Goal: Task Accomplishment & Management: Complete application form

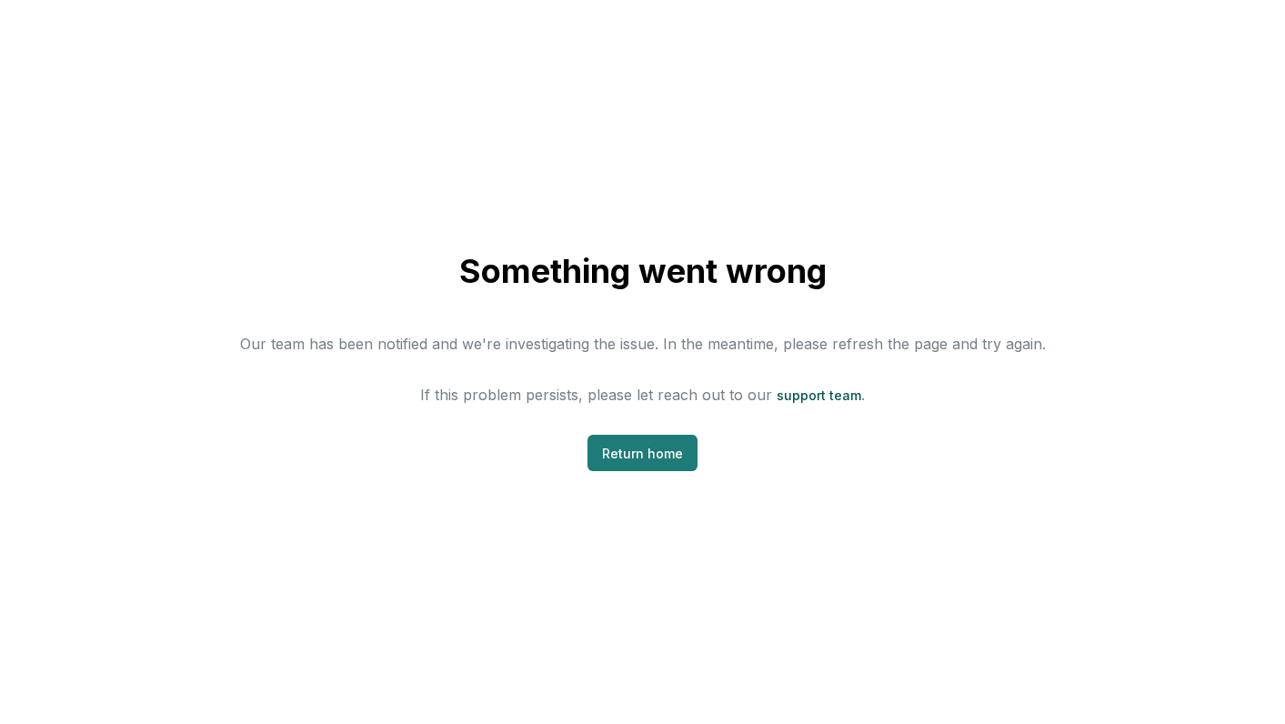
click at [654, 457] on link "Return home" at bounding box center [643, 453] width 110 height 36
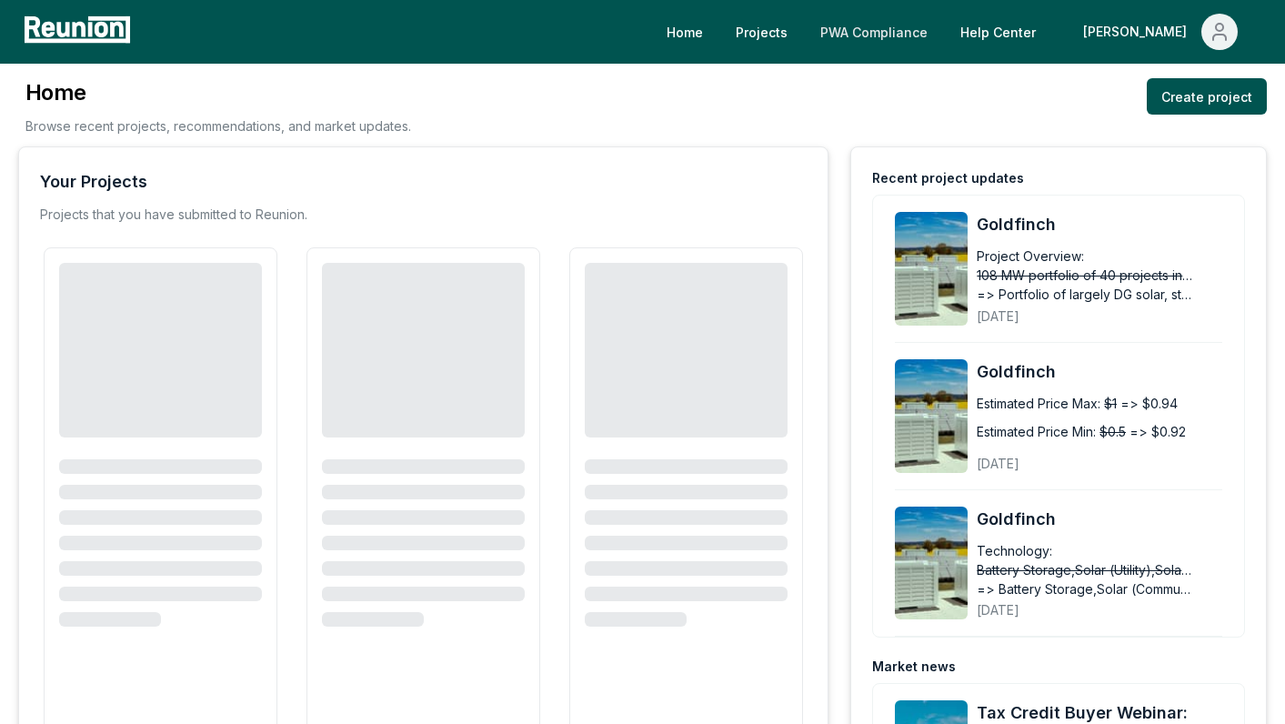
click at [940, 35] on link "PWA Compliance" at bounding box center [874, 32] width 136 height 36
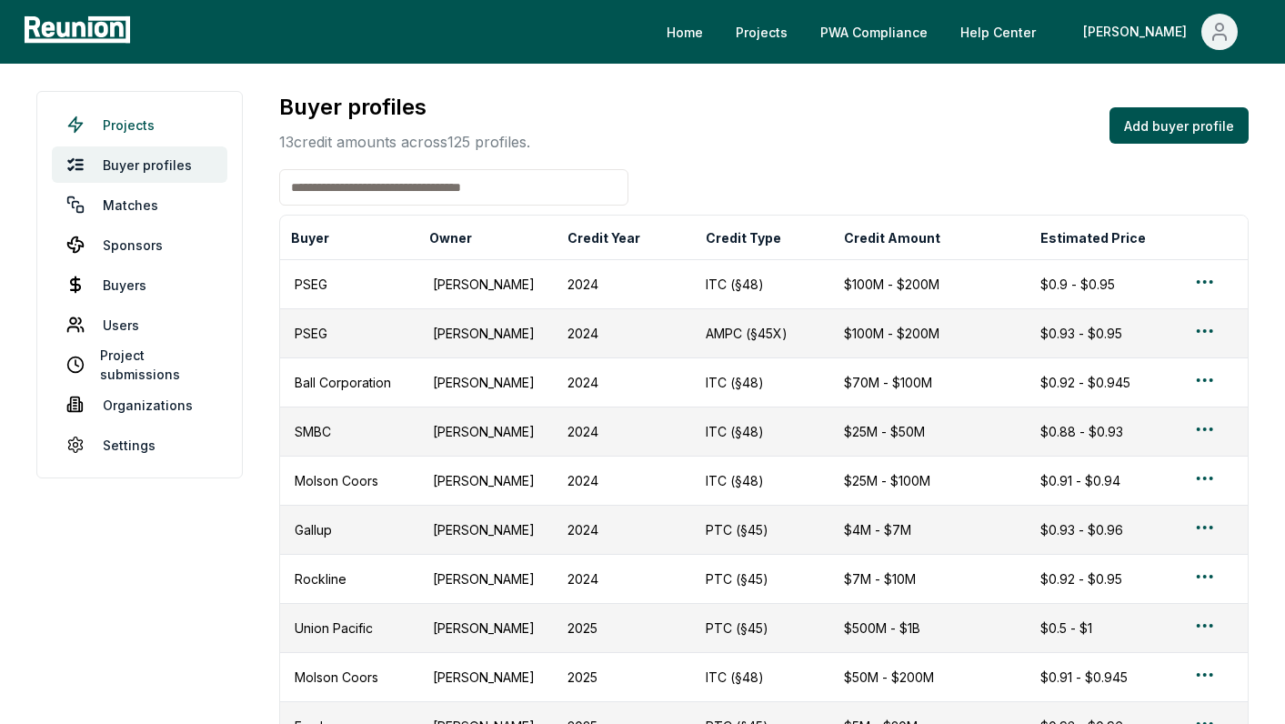
click at [145, 123] on link "Projects" at bounding box center [140, 124] width 176 height 36
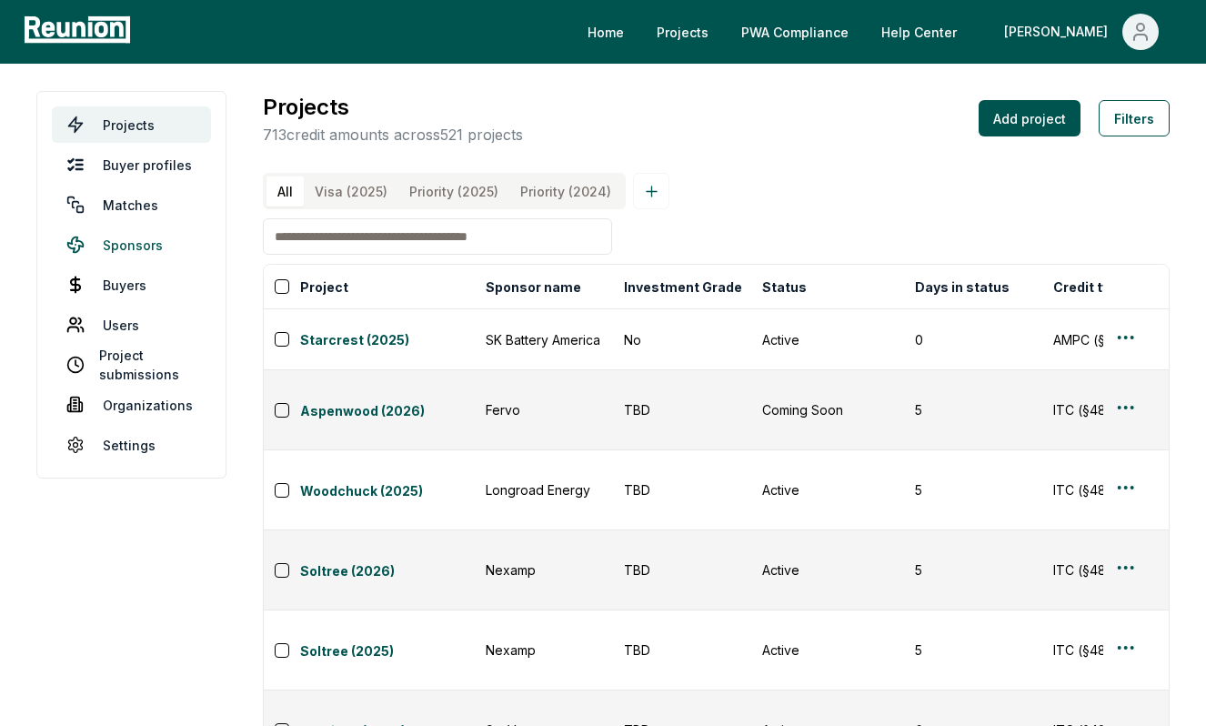
click at [104, 246] on link "Sponsors" at bounding box center [131, 244] width 159 height 36
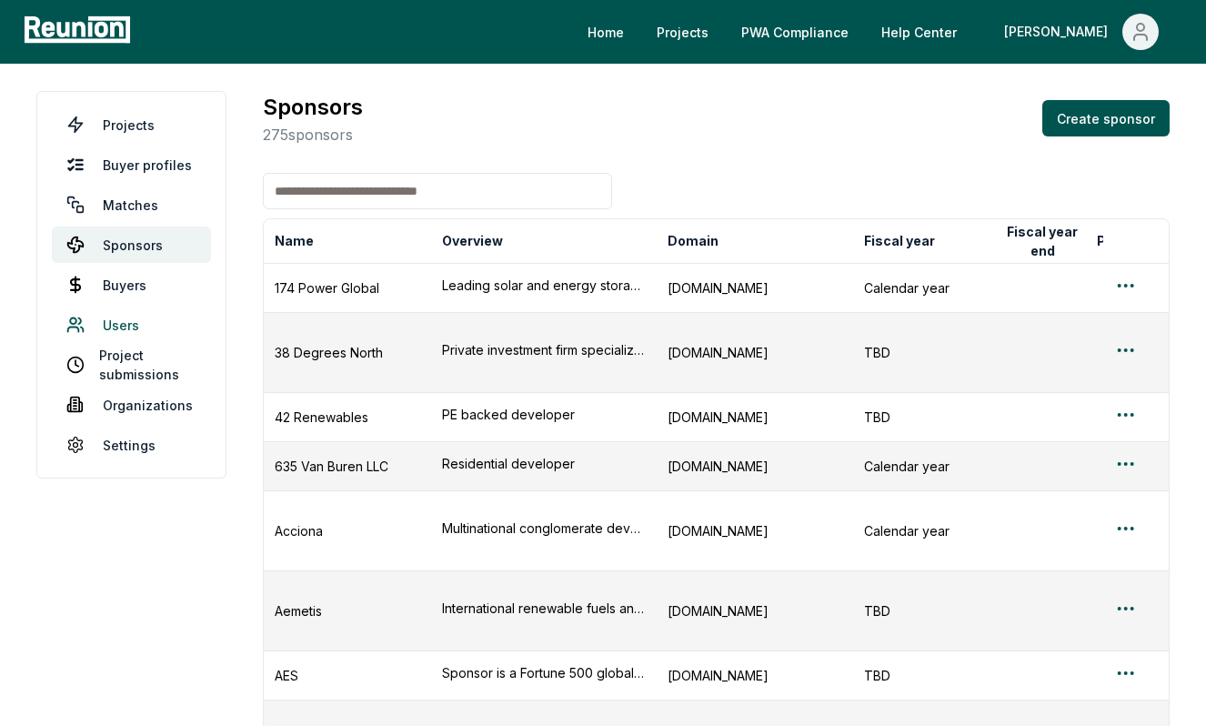
click at [103, 329] on link "Users" at bounding box center [131, 324] width 159 height 36
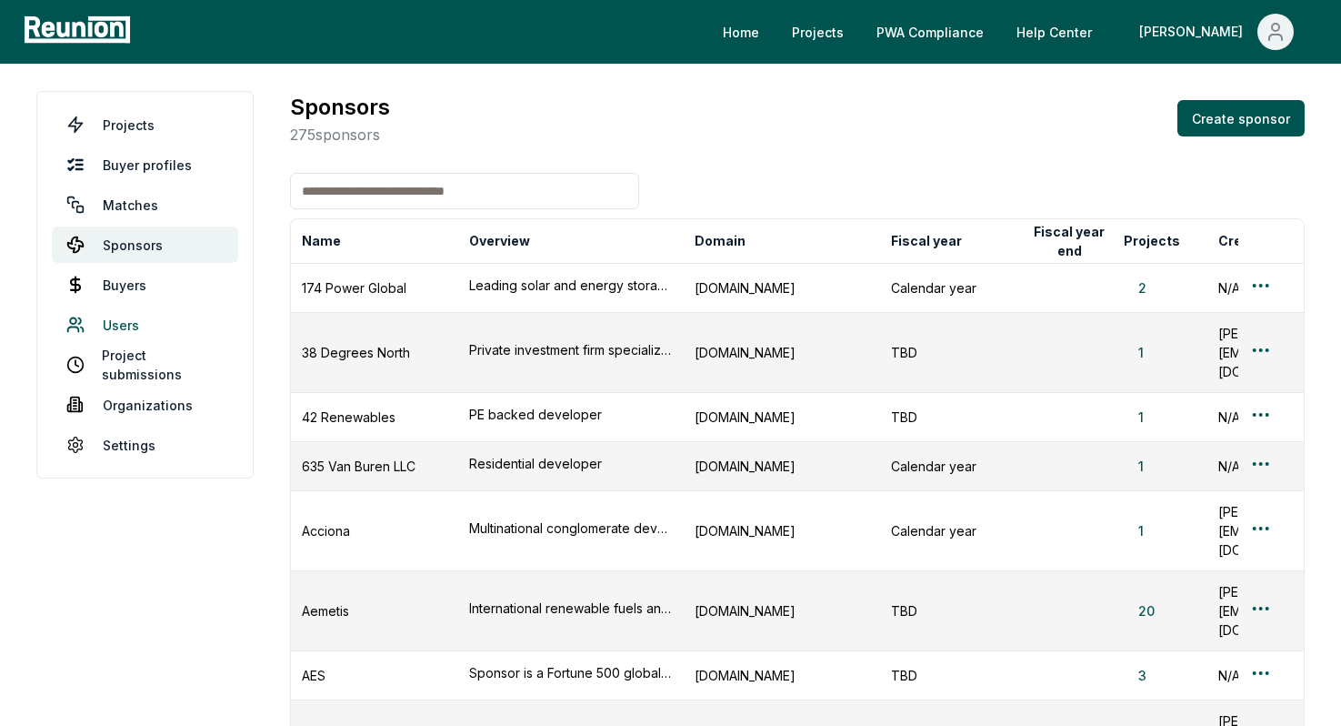
click at [123, 325] on link "Users" at bounding box center [145, 324] width 186 height 36
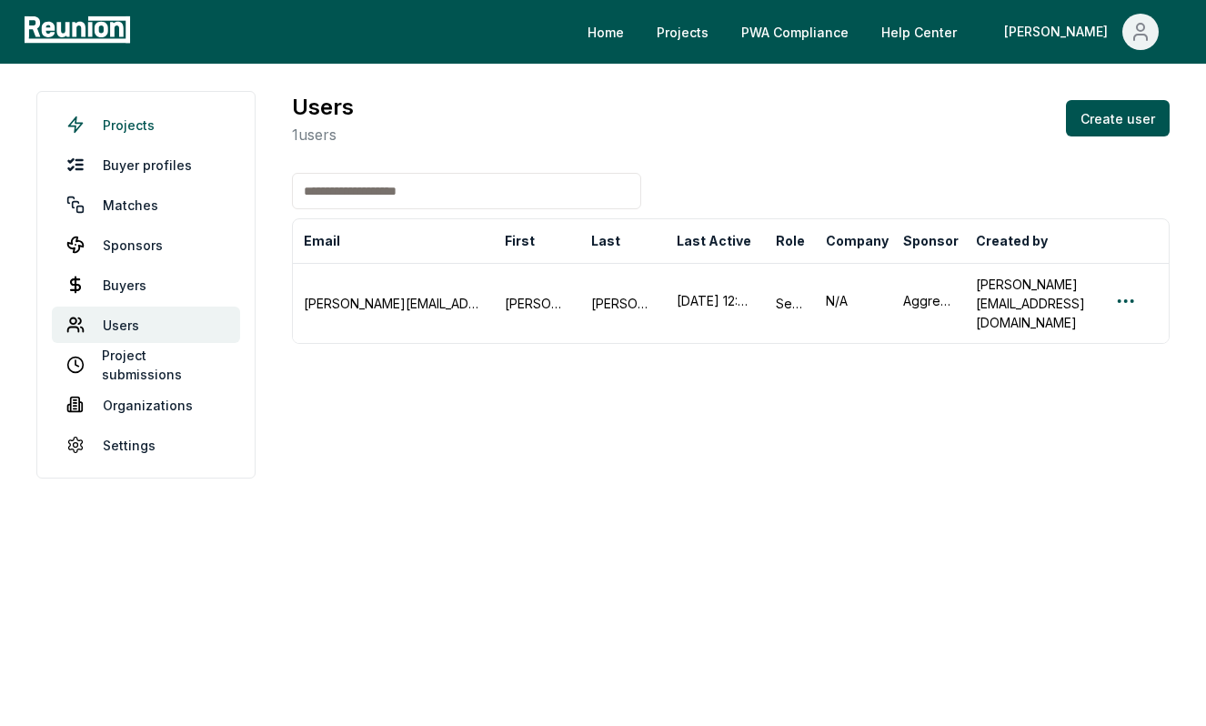
click at [122, 117] on link "Projects" at bounding box center [146, 124] width 188 height 36
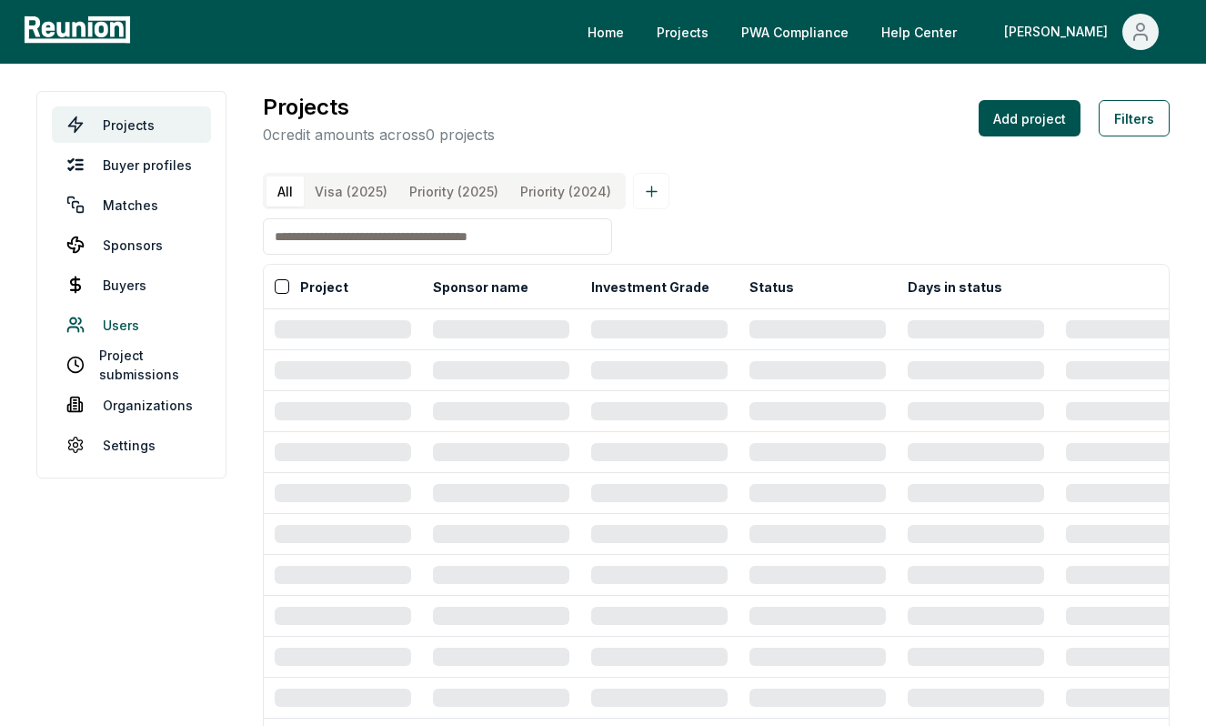
click at [122, 326] on link "Users" at bounding box center [131, 324] width 159 height 36
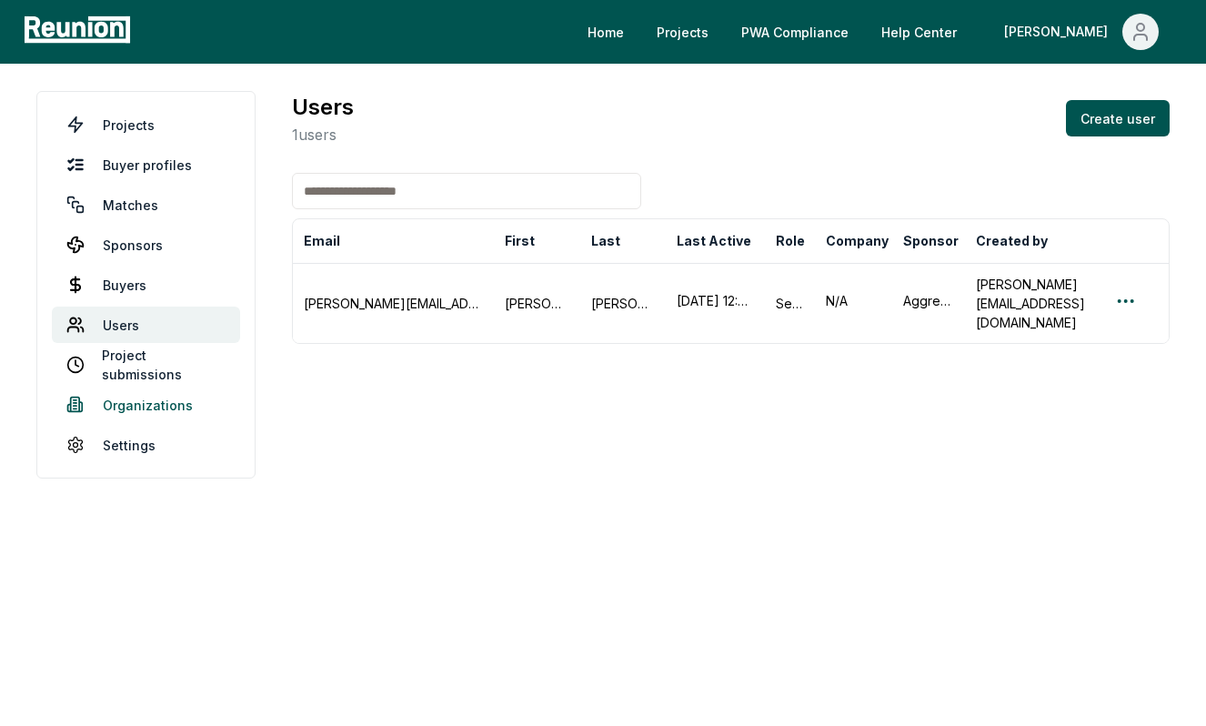
click at [148, 408] on link "Organizations" at bounding box center [146, 405] width 188 height 36
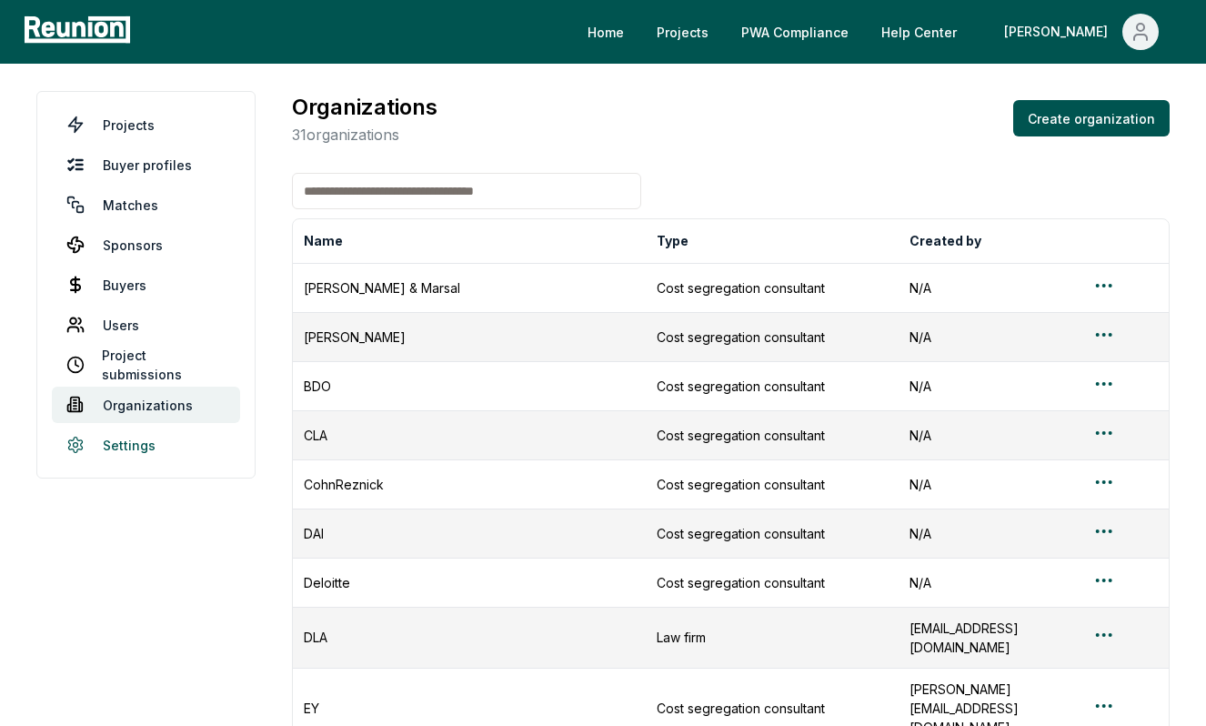
click at [132, 436] on link "Settings" at bounding box center [146, 445] width 188 height 36
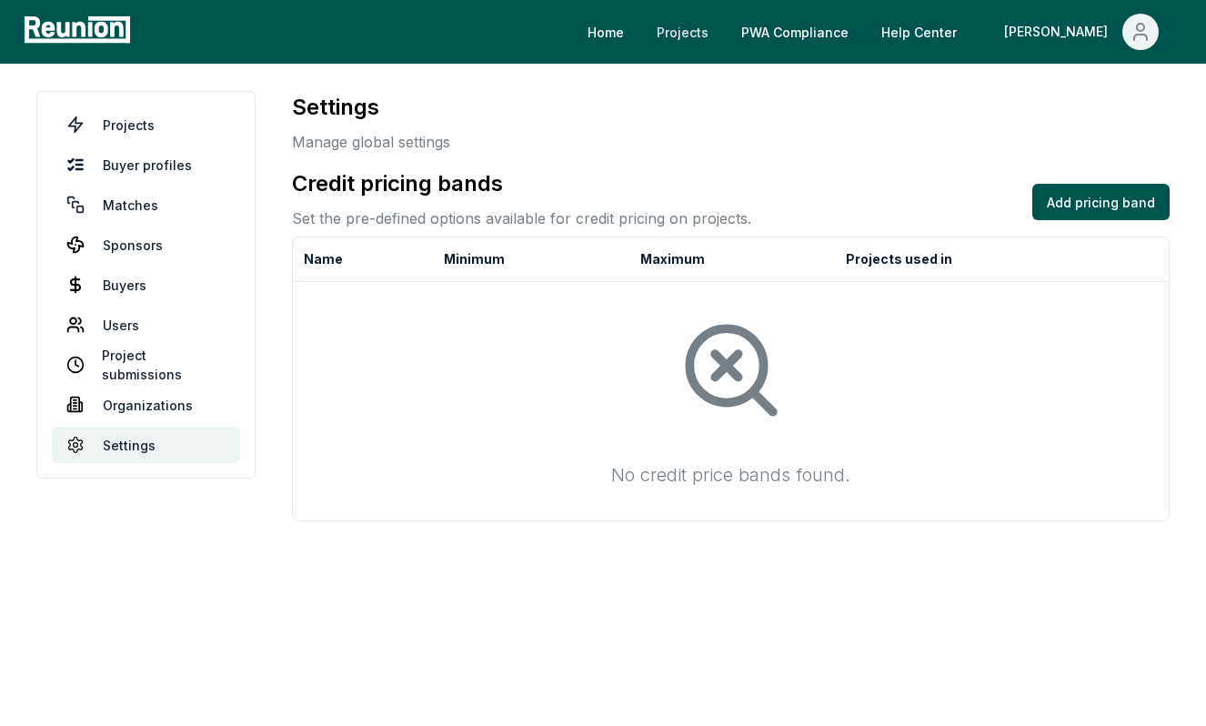
click at [723, 30] on link "Projects" at bounding box center [682, 32] width 81 height 36
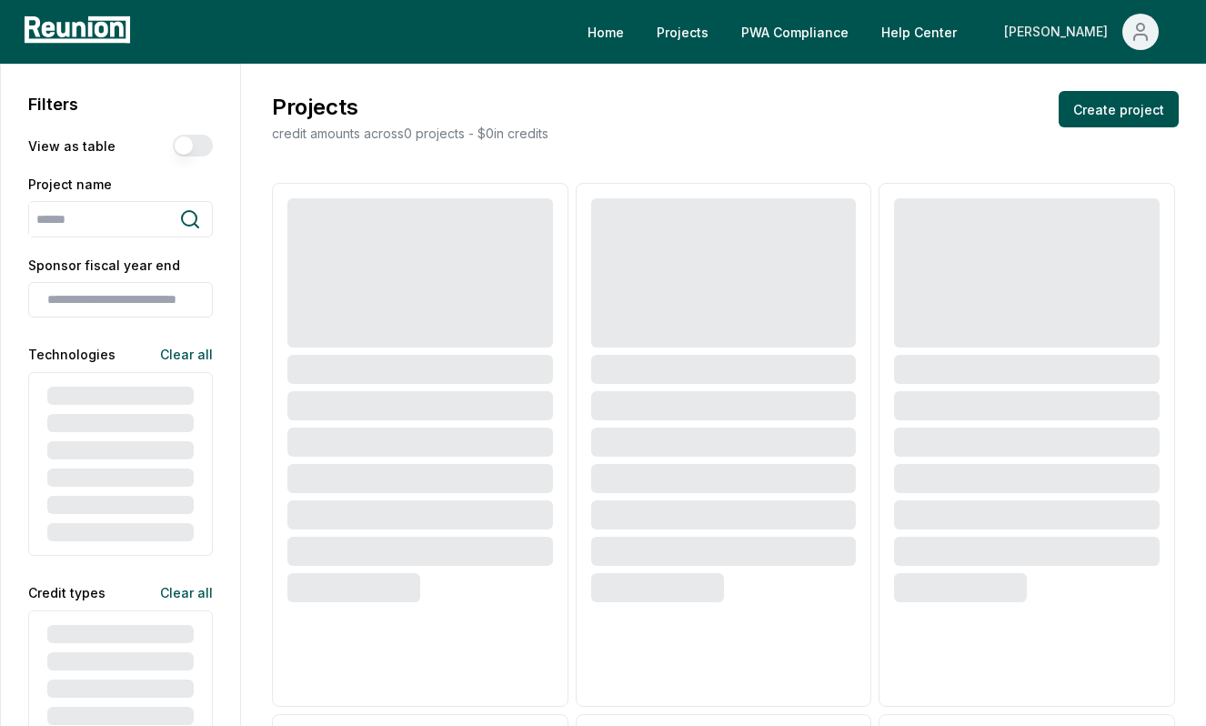
click at [1144, 31] on icon "Main" at bounding box center [1141, 32] width 22 height 22
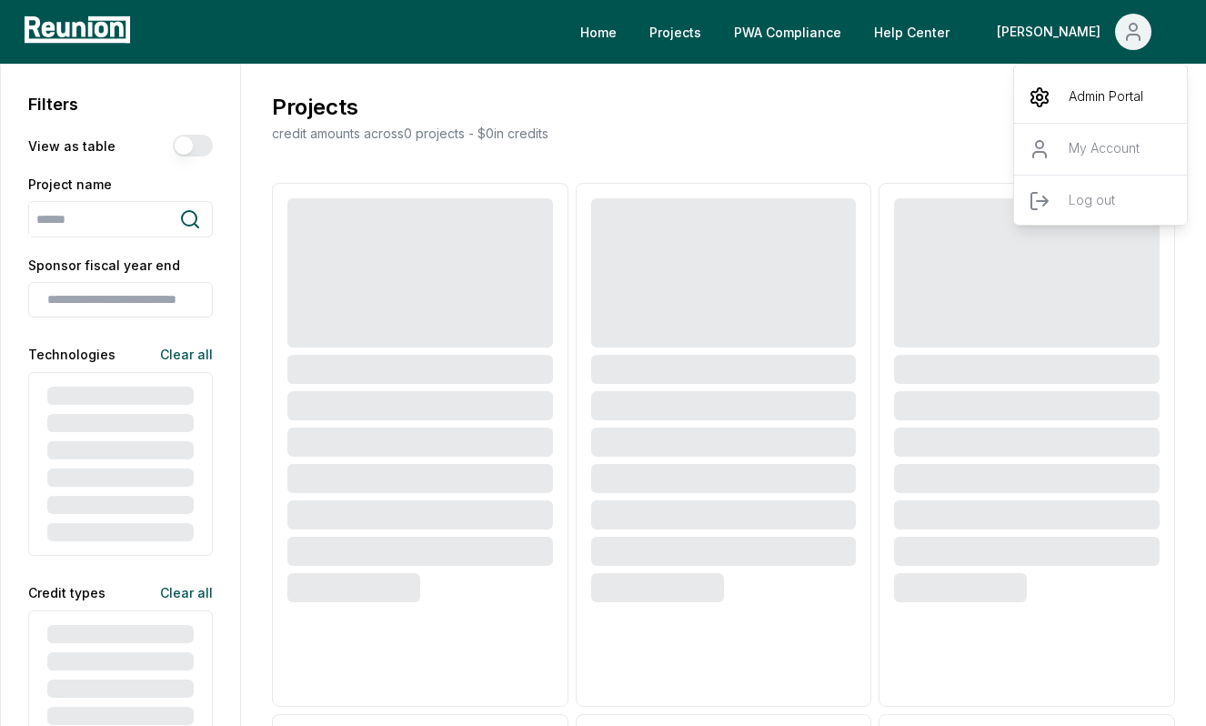
click at [1083, 101] on p "Admin Portal" at bounding box center [1106, 97] width 75 height 22
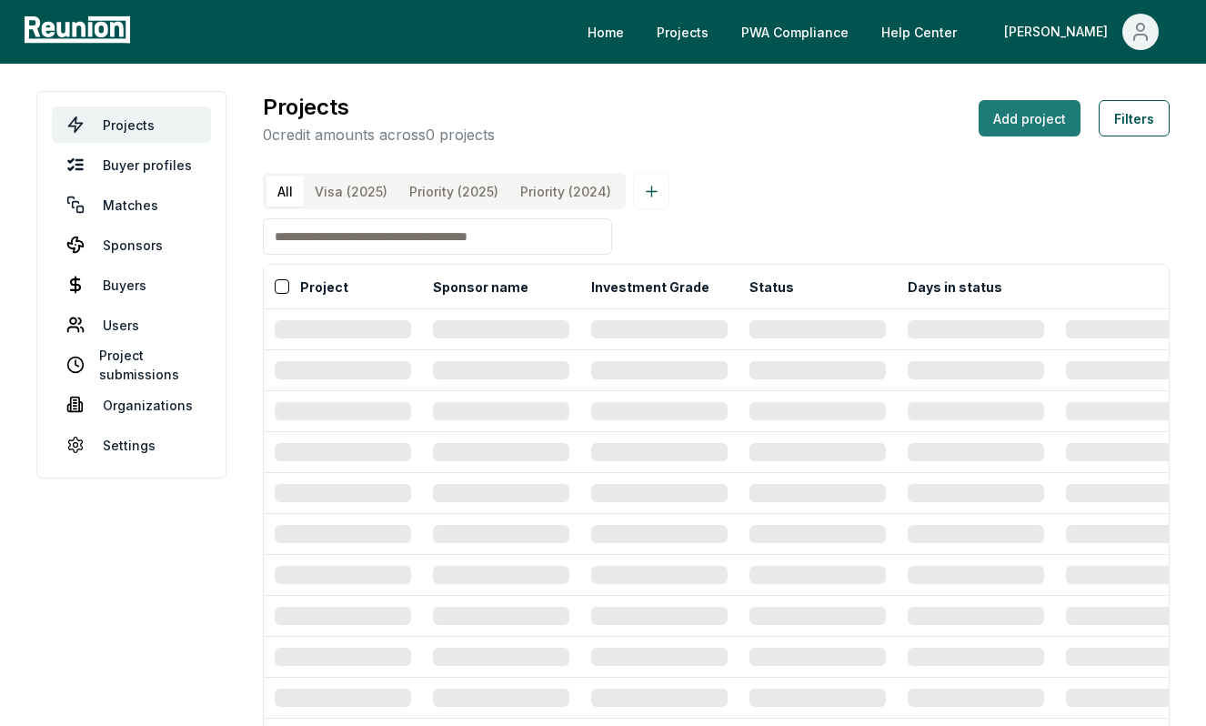
click at [1035, 126] on button "Add project" at bounding box center [1030, 118] width 102 height 36
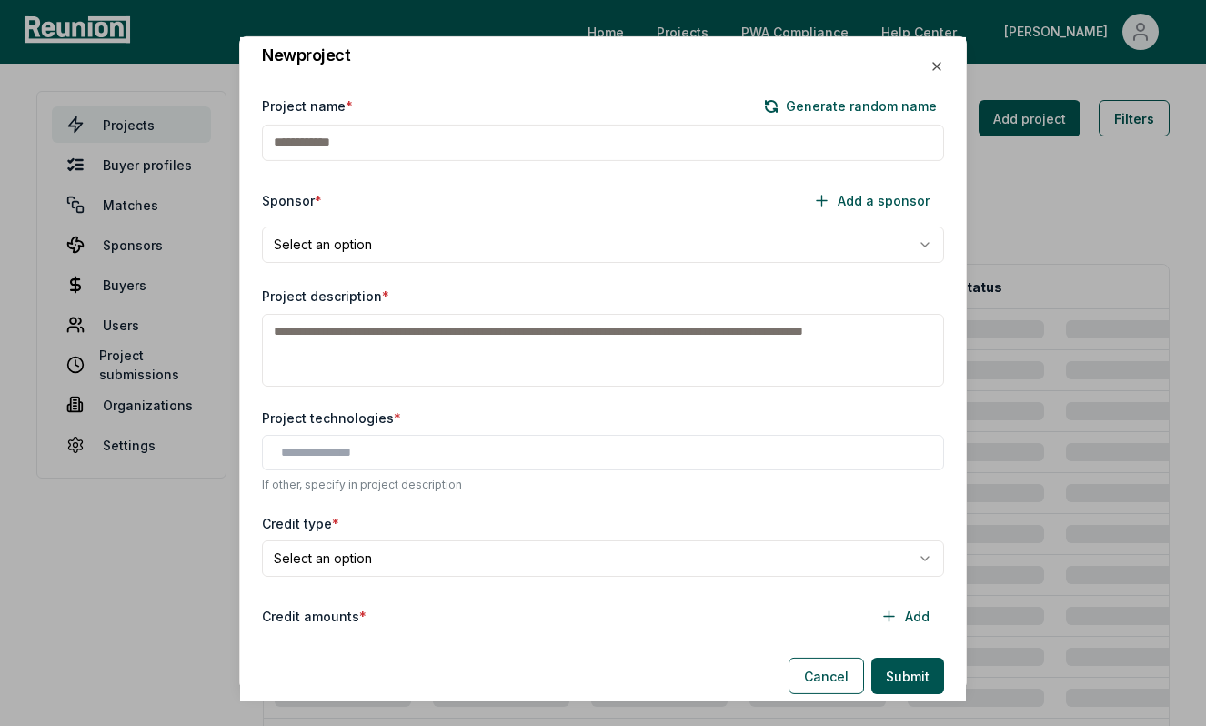
click at [473, 148] on input "Project name *" at bounding box center [603, 143] width 682 height 36
click at [839, 112] on button "Generate random name" at bounding box center [850, 106] width 187 height 22
type input "*********"
select select "**********"
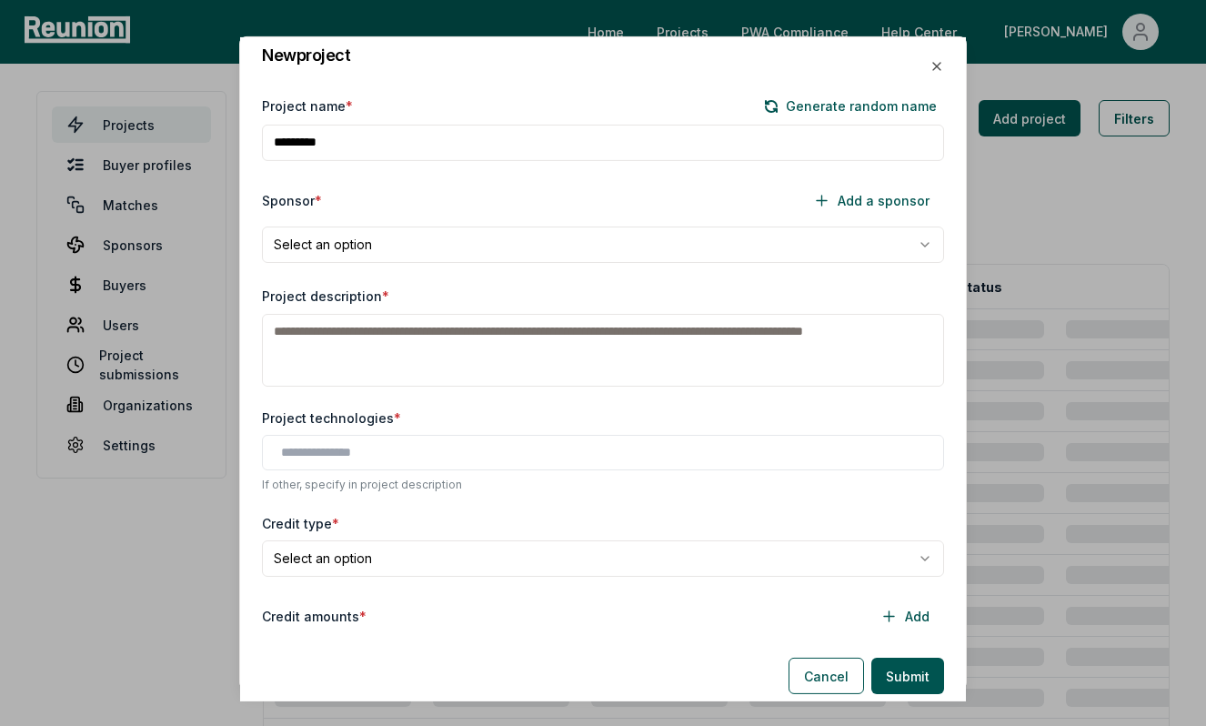
click at [407, 211] on div "Sponsor * Add a sponsor" at bounding box center [603, 201] width 682 height 36
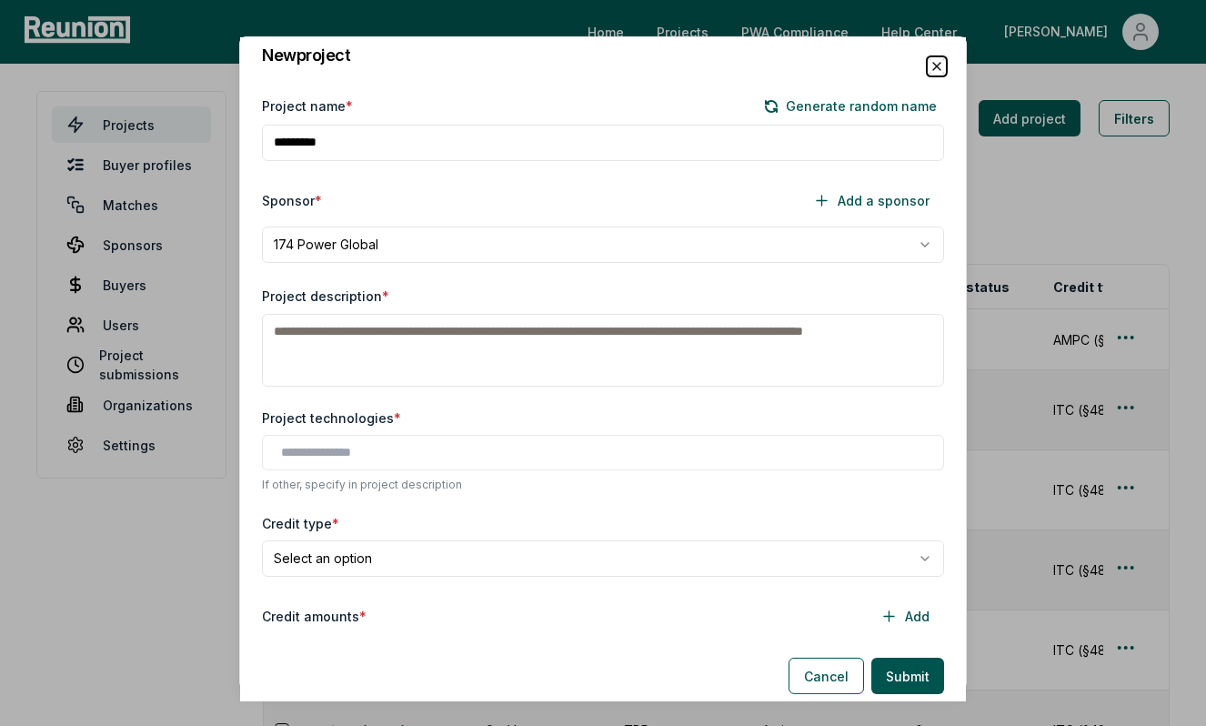
click at [935, 65] on icon "button" at bounding box center [936, 66] width 15 height 15
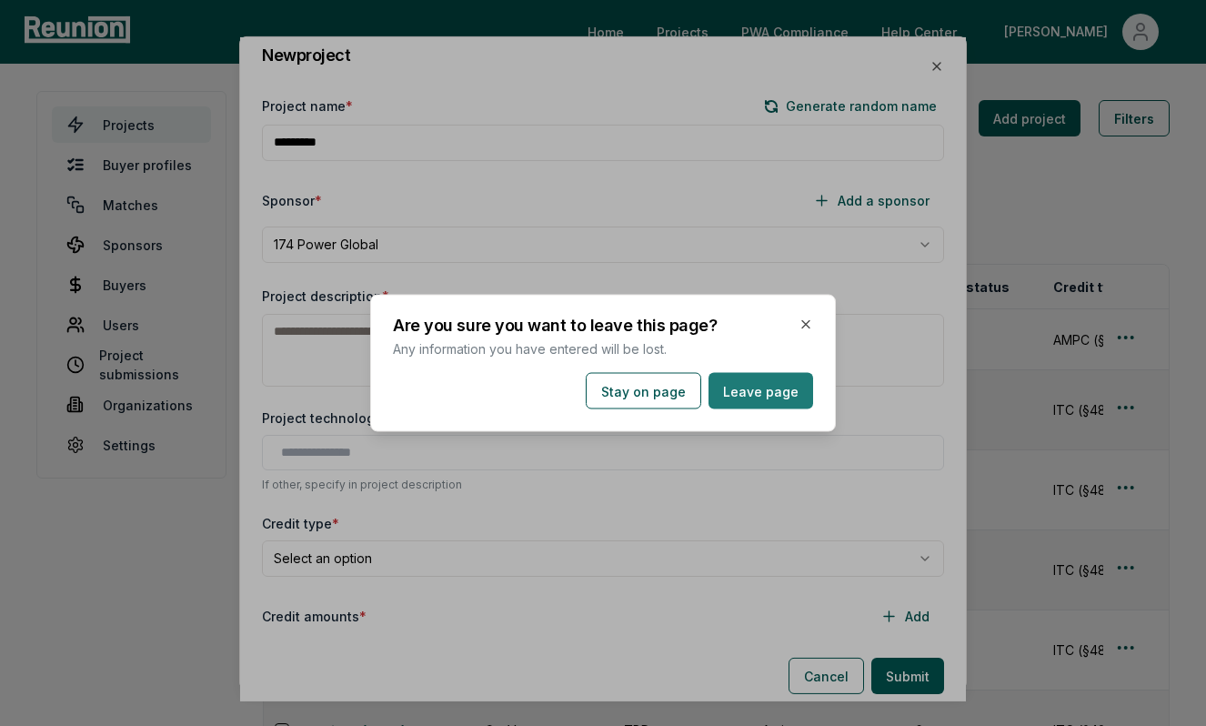
click at [749, 389] on button "Leave page" at bounding box center [760, 391] width 105 height 36
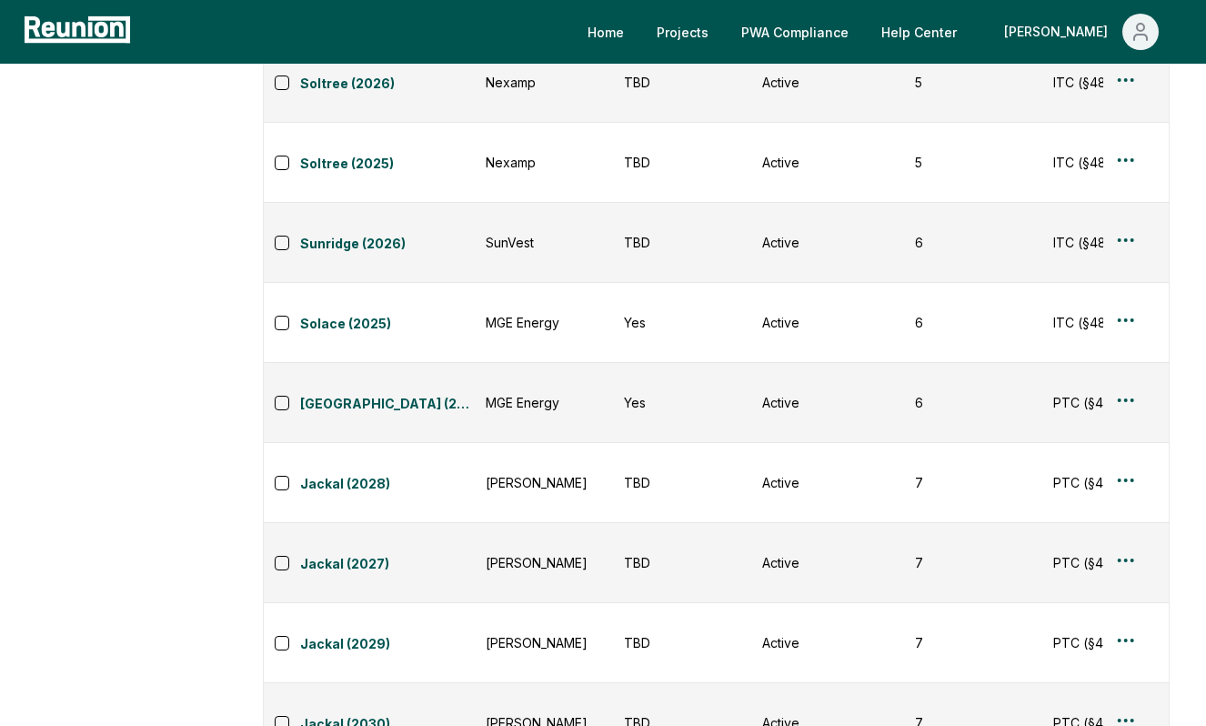
scroll to position [290, 0]
